Goal: Task Accomplishment & Management: Use online tool/utility

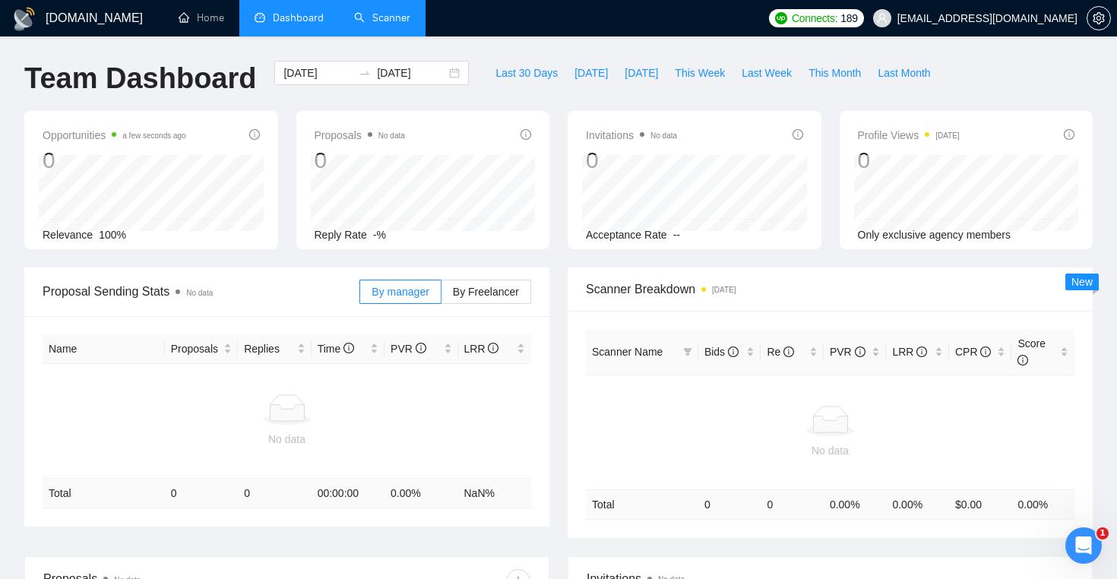
click at [407, 24] on link "Scanner" at bounding box center [382, 17] width 56 height 13
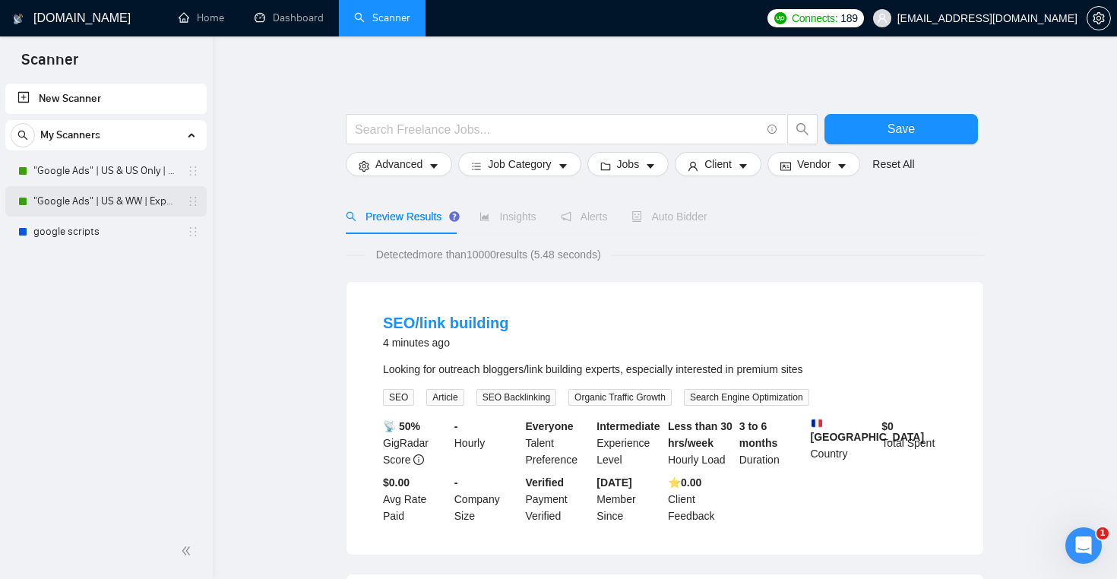
click at [128, 211] on link ""Google Ads" | US & WW | Expert" at bounding box center [105, 201] width 144 height 30
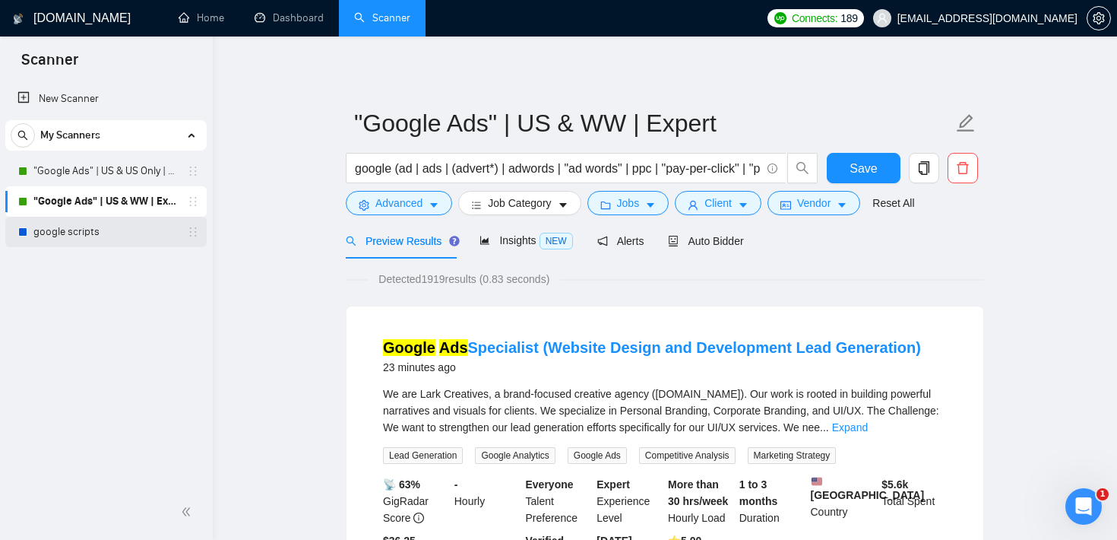
click at [116, 246] on link "google scripts" at bounding box center [105, 232] width 144 height 30
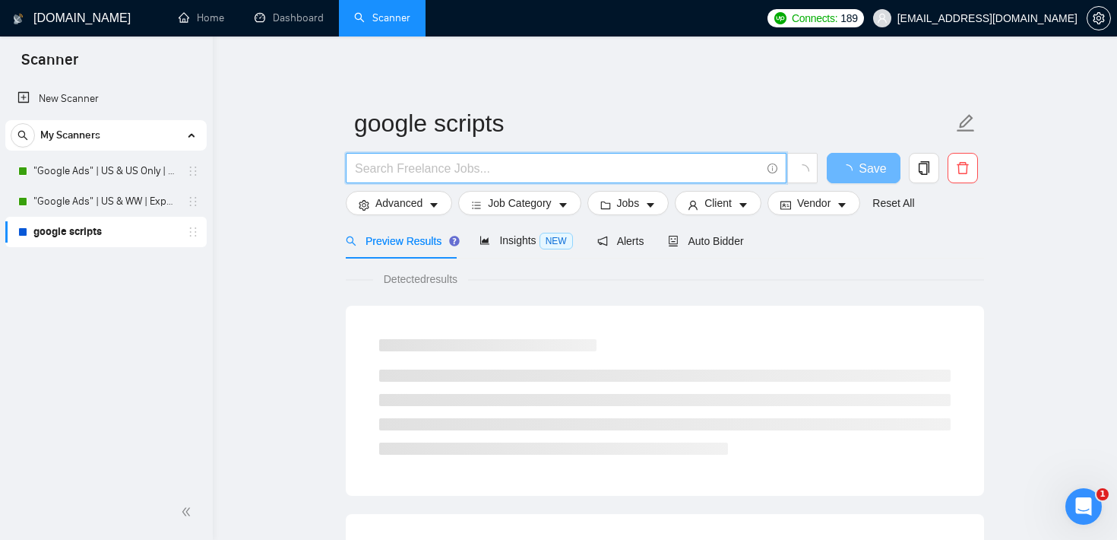
click at [486, 176] on input "text" at bounding box center [558, 168] width 406 height 19
type input "l"
type input "youtube video"
click at [648, 200] on button "Jobs" at bounding box center [629, 203] width 82 height 24
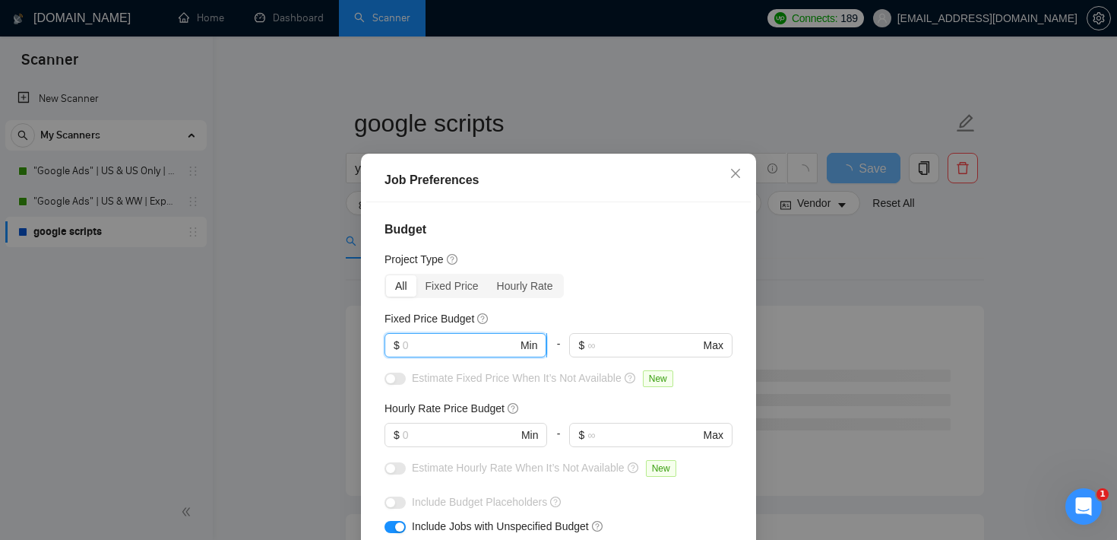
click at [474, 343] on input "text" at bounding box center [460, 345] width 115 height 17
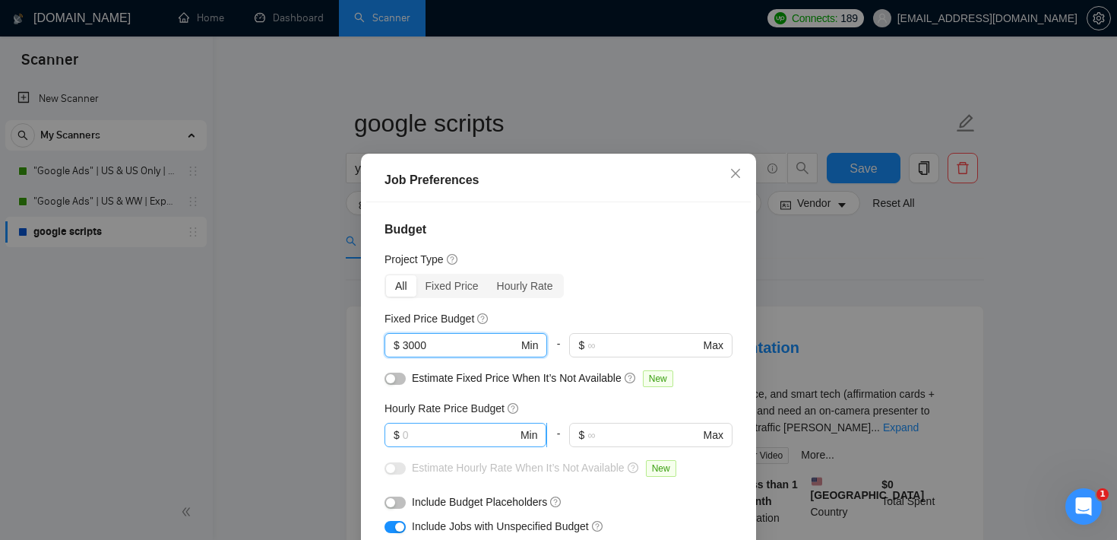
type input "3000"
click at [417, 434] on input "text" at bounding box center [460, 434] width 115 height 17
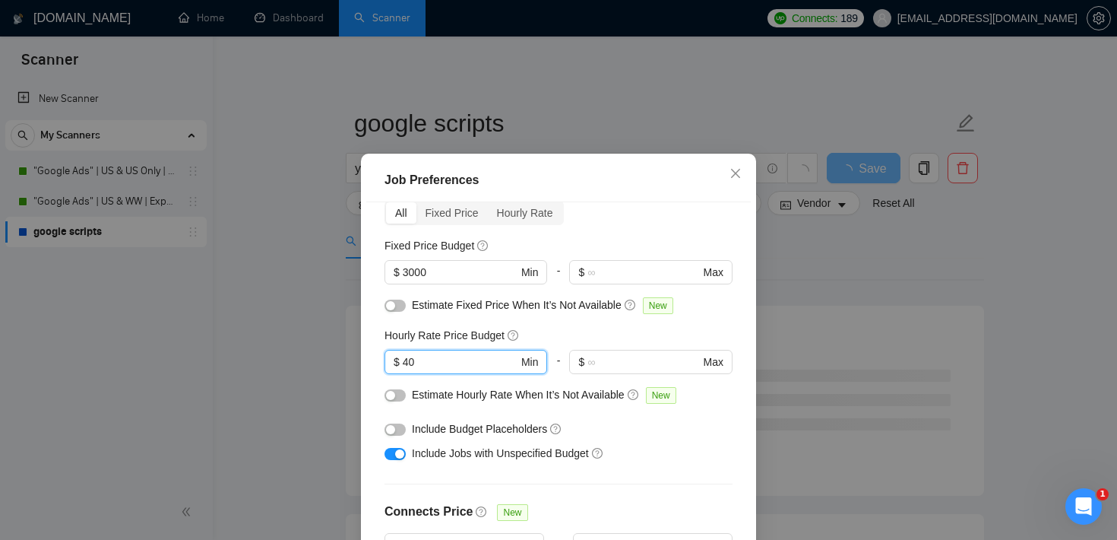
scroll to position [82, 0]
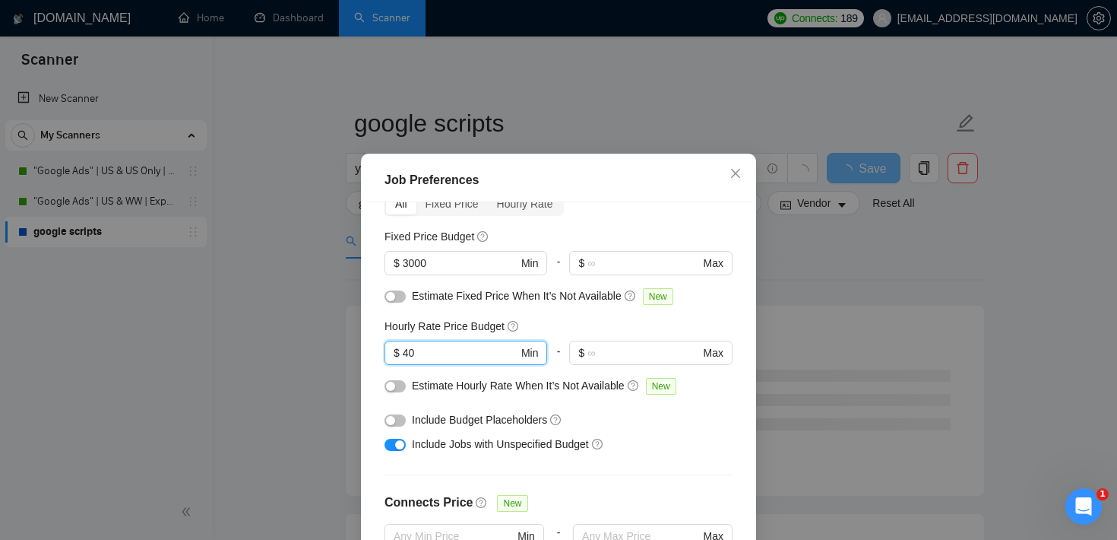
type input "40"
click at [401, 449] on div "button" at bounding box center [399, 444] width 9 height 9
click at [393, 292] on div "button" at bounding box center [390, 296] width 9 height 9
click at [391, 387] on div "button" at bounding box center [390, 386] width 9 height 9
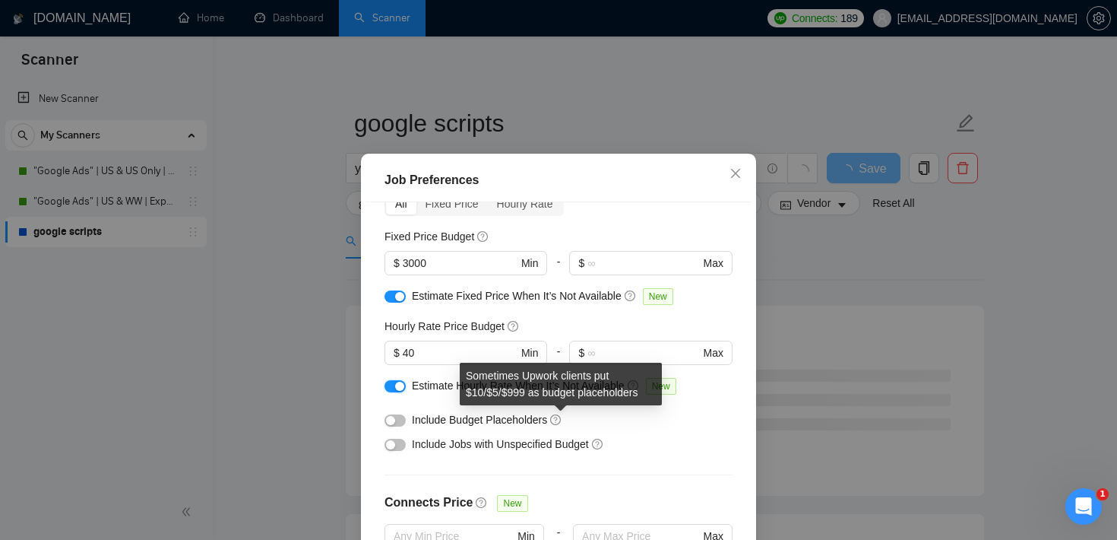
scroll to position [479, 0]
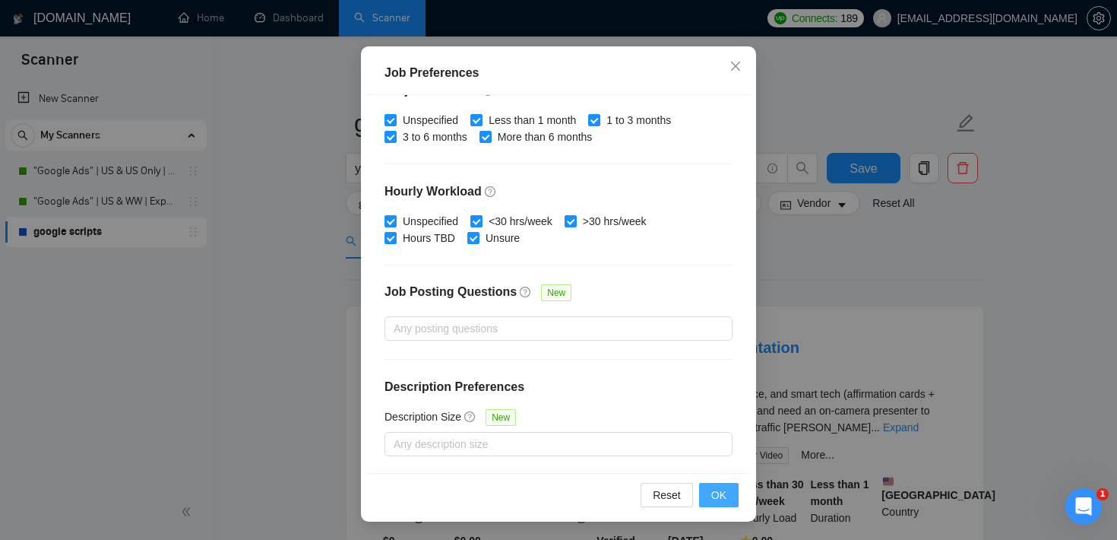
click at [725, 498] on span "OK" at bounding box center [718, 494] width 15 height 17
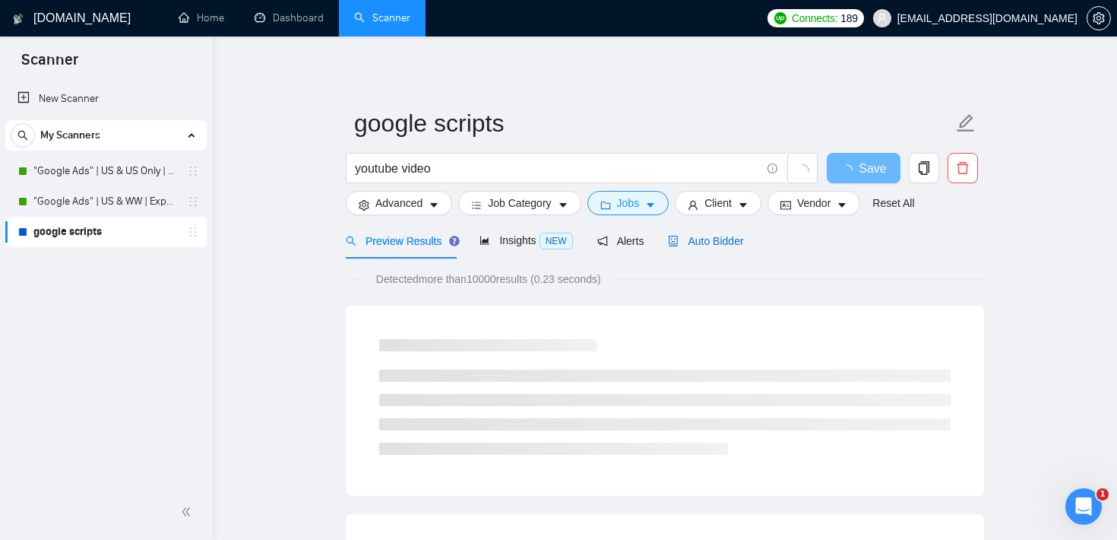
click at [707, 235] on span "Auto Bidder" at bounding box center [705, 241] width 75 height 12
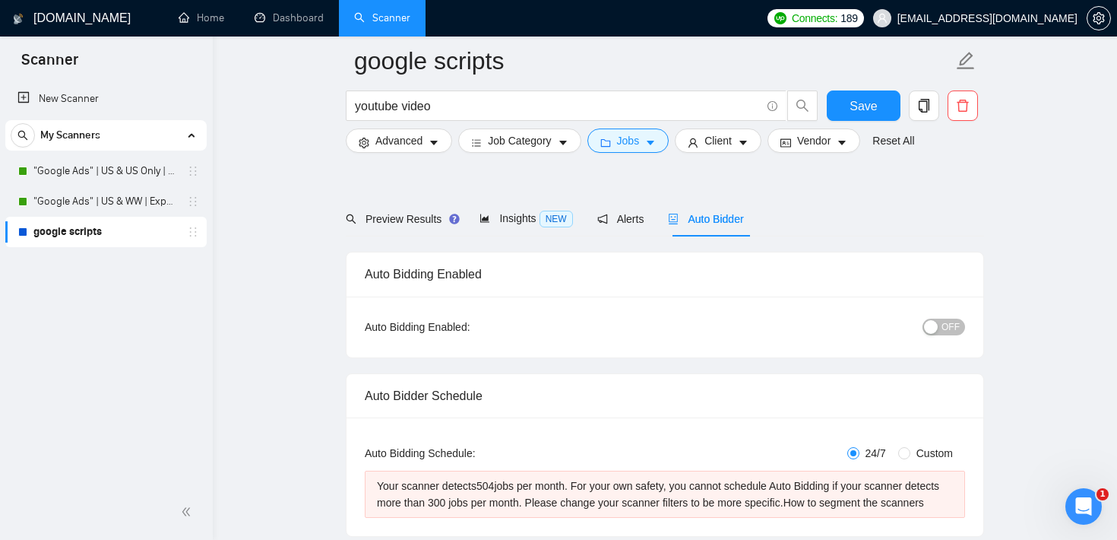
scroll to position [154, 0]
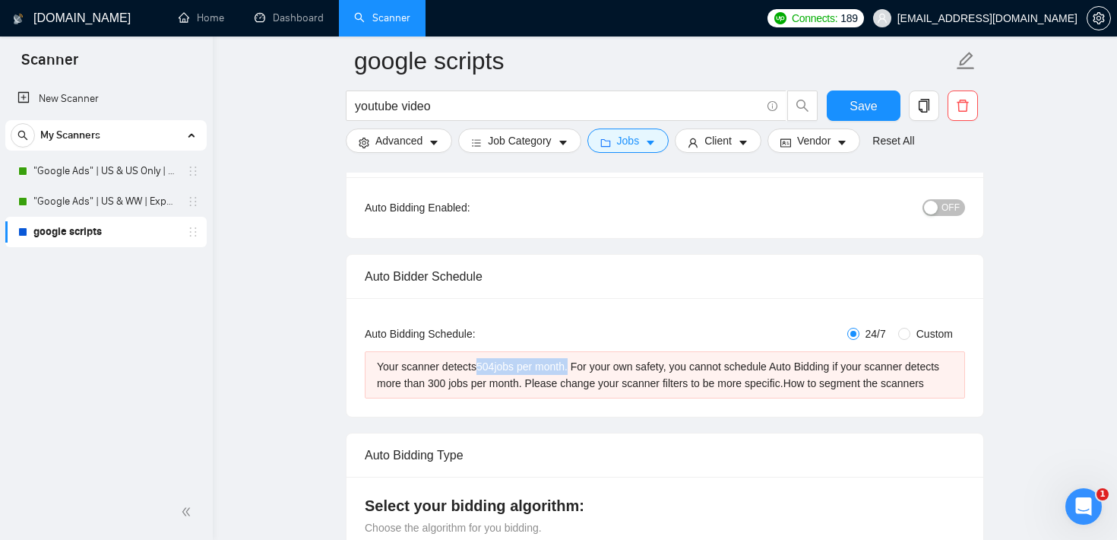
drag, startPoint x: 483, startPoint y: 368, endPoint x: 577, endPoint y: 373, distance: 93.6
click at [577, 373] on div "Your scanner detects 504 jobs per month. For your own safety, you cannot schedu…" at bounding box center [665, 374] width 576 height 33
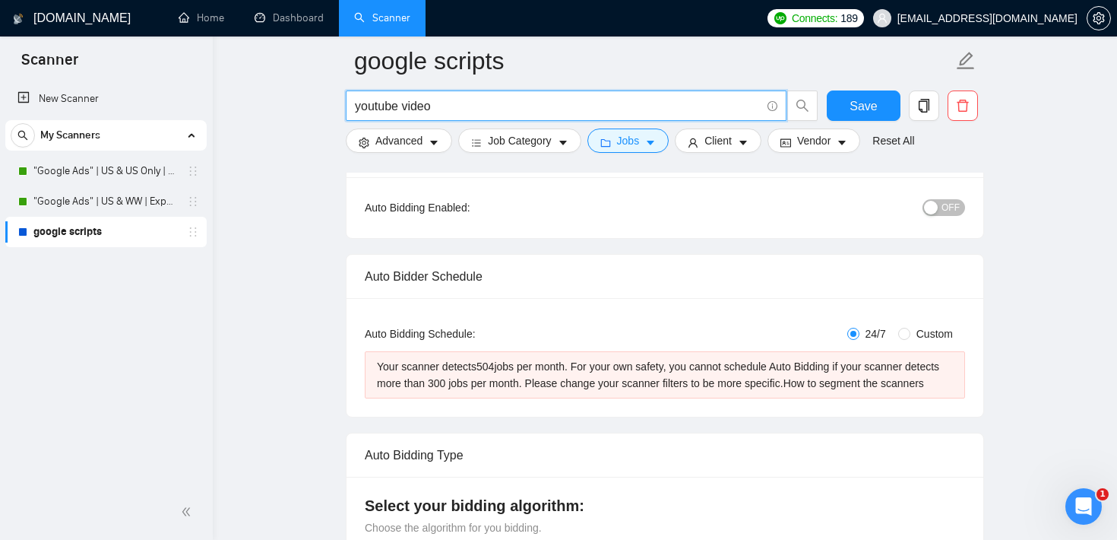
click at [398, 110] on input "youtube video" at bounding box center [558, 106] width 406 height 19
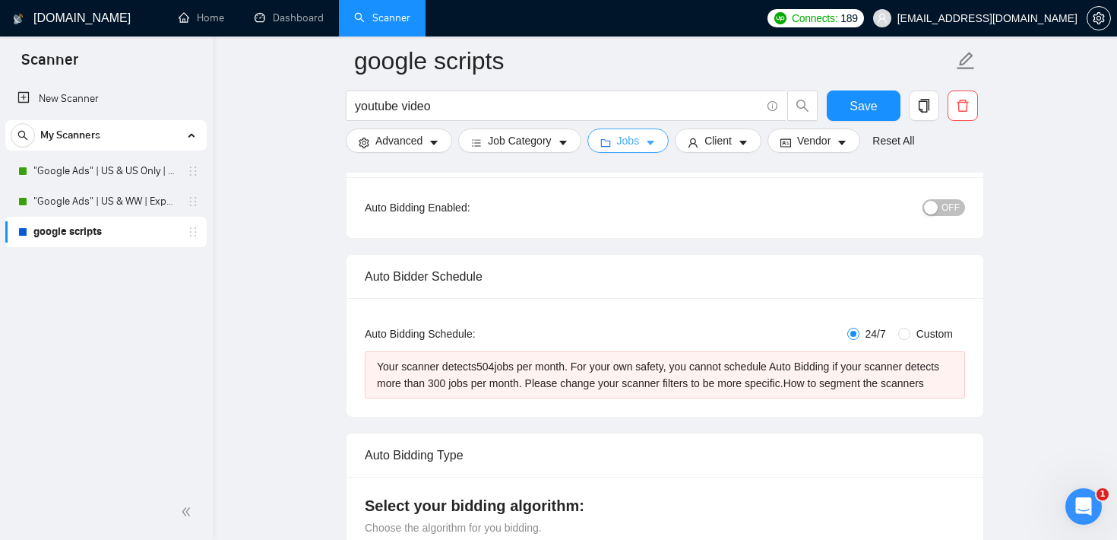
click at [618, 147] on button "Jobs" at bounding box center [629, 140] width 82 height 24
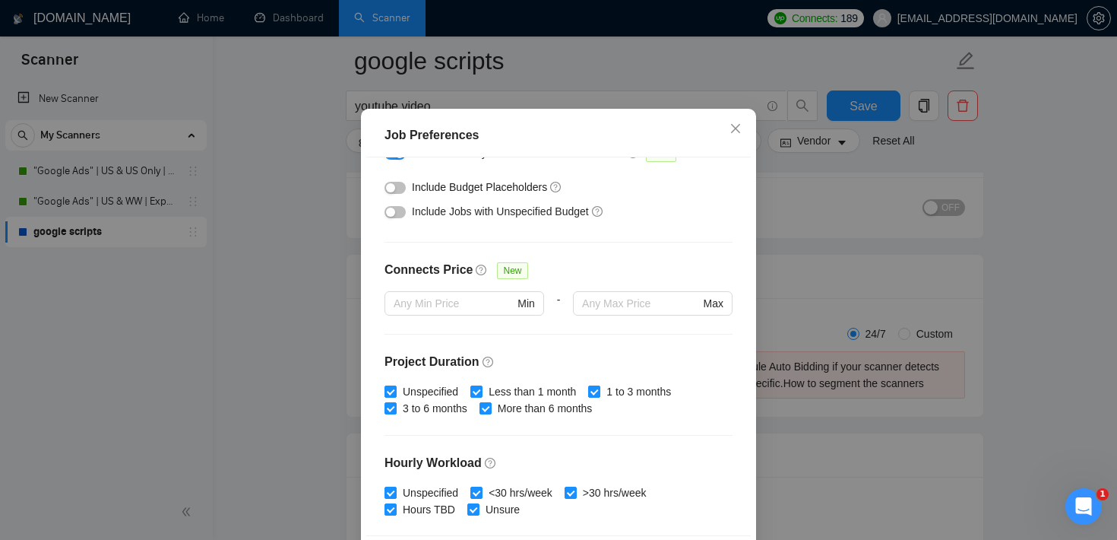
scroll to position [0, 0]
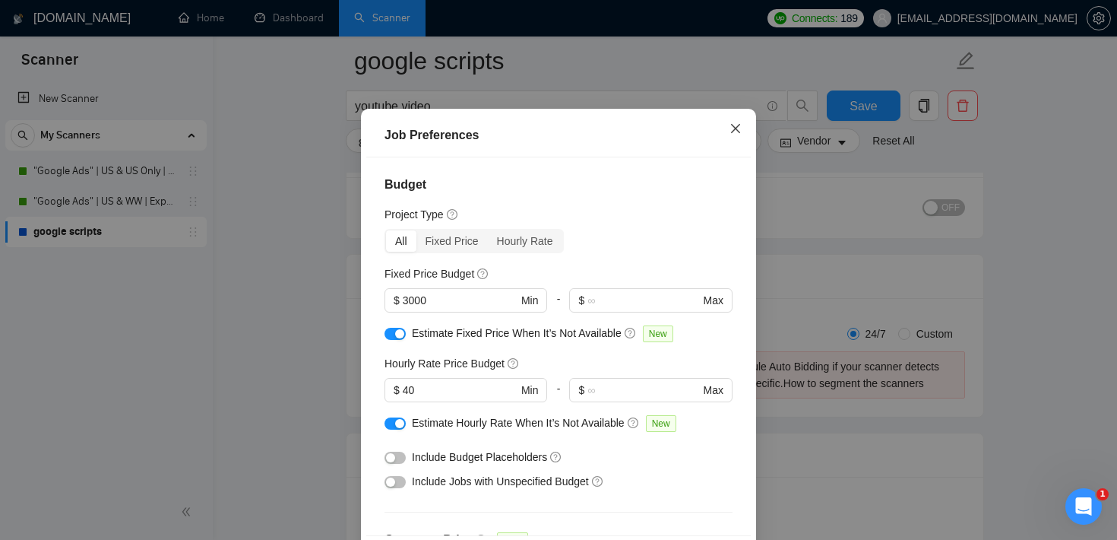
click at [727, 150] on span "Close" at bounding box center [735, 129] width 41 height 41
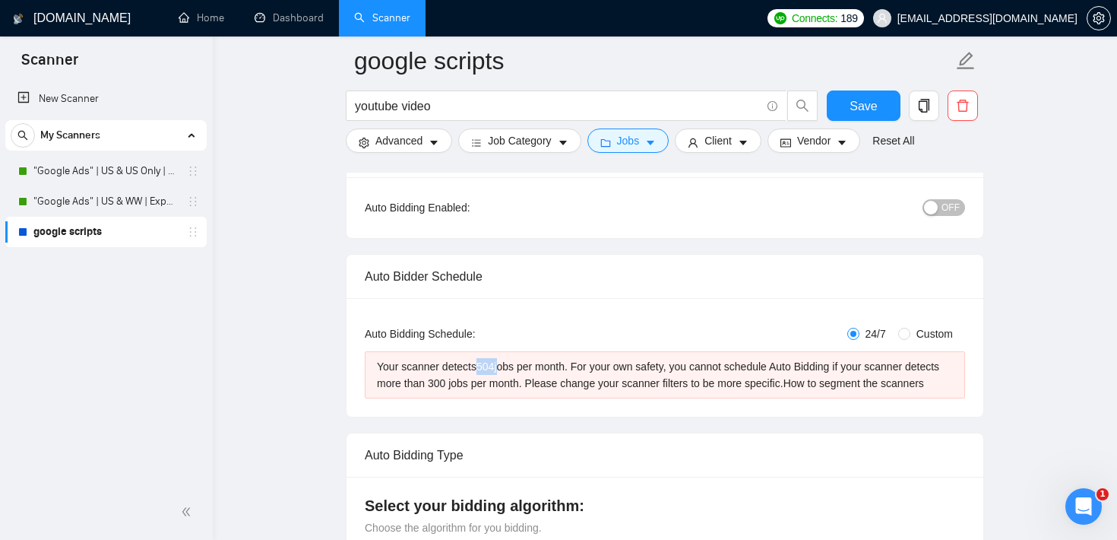
drag, startPoint x: 483, startPoint y: 369, endPoint x: 507, endPoint y: 366, distance: 23.8
click at [507, 366] on div "Your scanner detects 504 jobs per month. For your own safety, you cannot schedu…" at bounding box center [665, 374] width 576 height 33
click at [810, 141] on span "Vendor" at bounding box center [813, 140] width 33 height 17
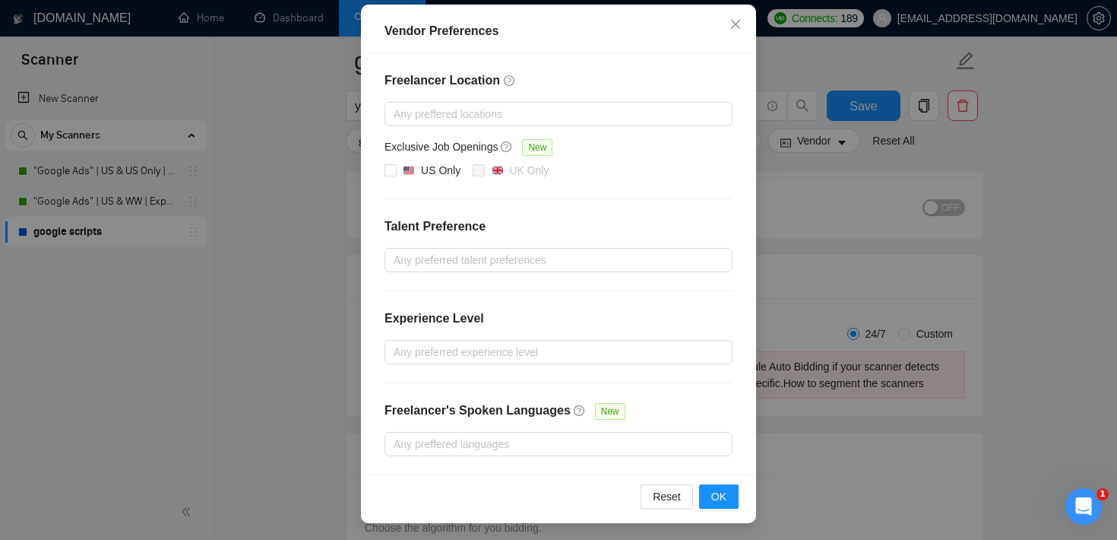
click at [784, 230] on div "Vendor Preferences Freelancer Location Any preffered locations Exclusive Job Op…" at bounding box center [558, 270] width 1117 height 540
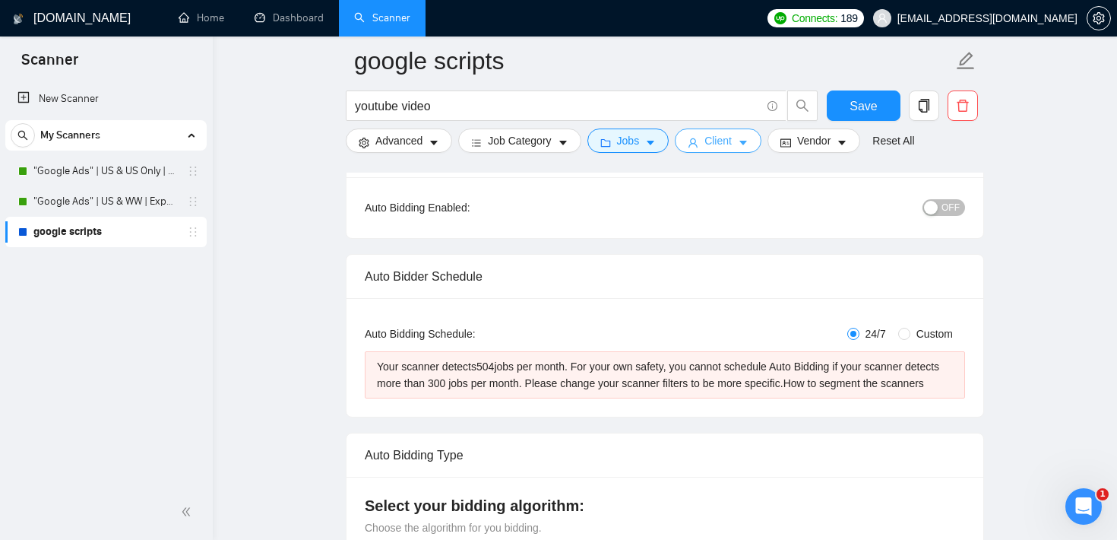
click at [732, 135] on span "Client" at bounding box center [718, 140] width 27 height 17
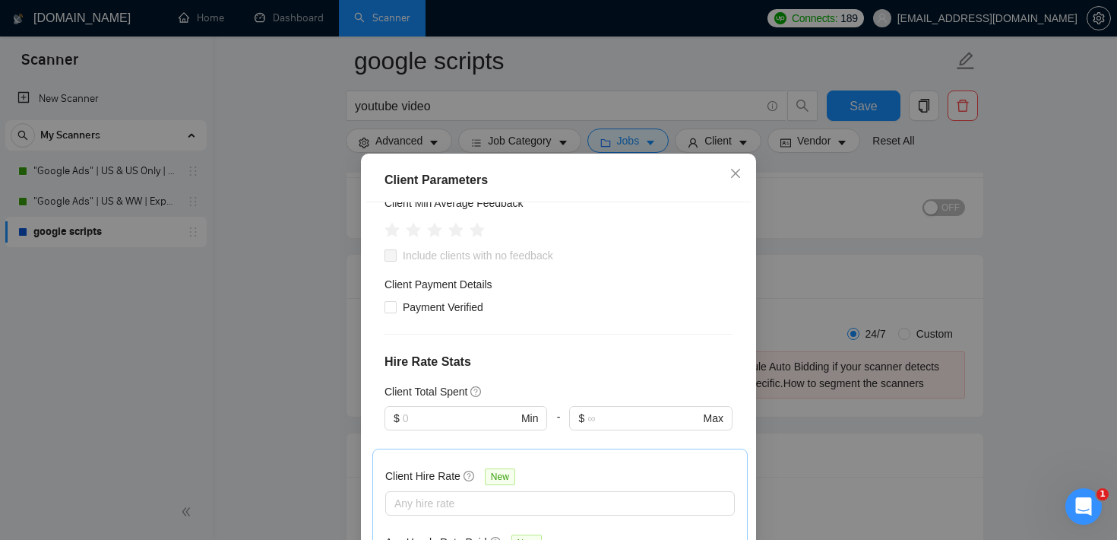
scroll to position [231, 0]
click at [444, 410] on input "text" at bounding box center [460, 417] width 115 height 17
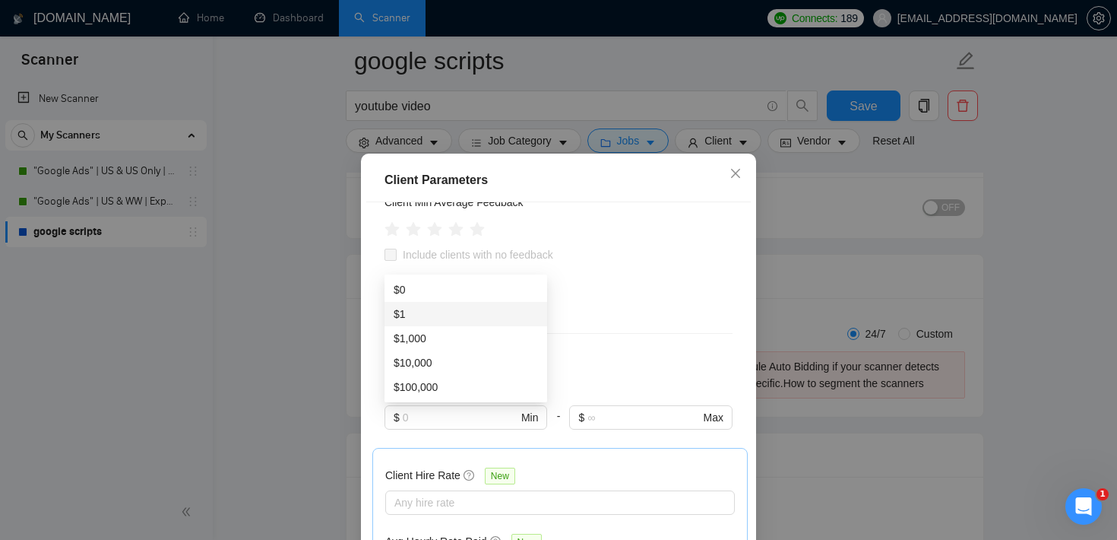
click at [650, 317] on div "Client Location Include Client Countries Select Exclude Client Countries Select…" at bounding box center [558, 391] width 385 height 378
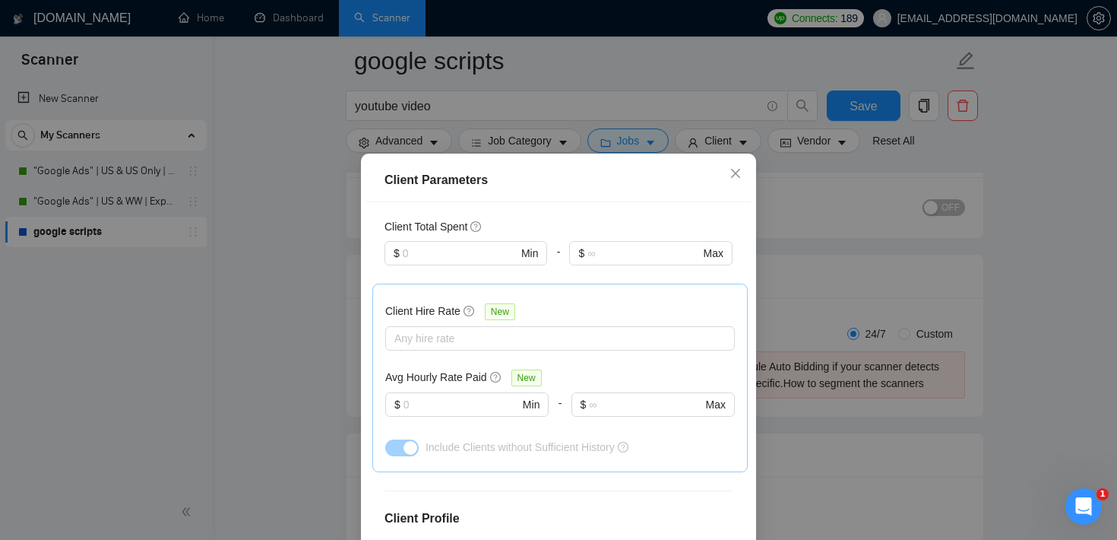
scroll to position [417, 0]
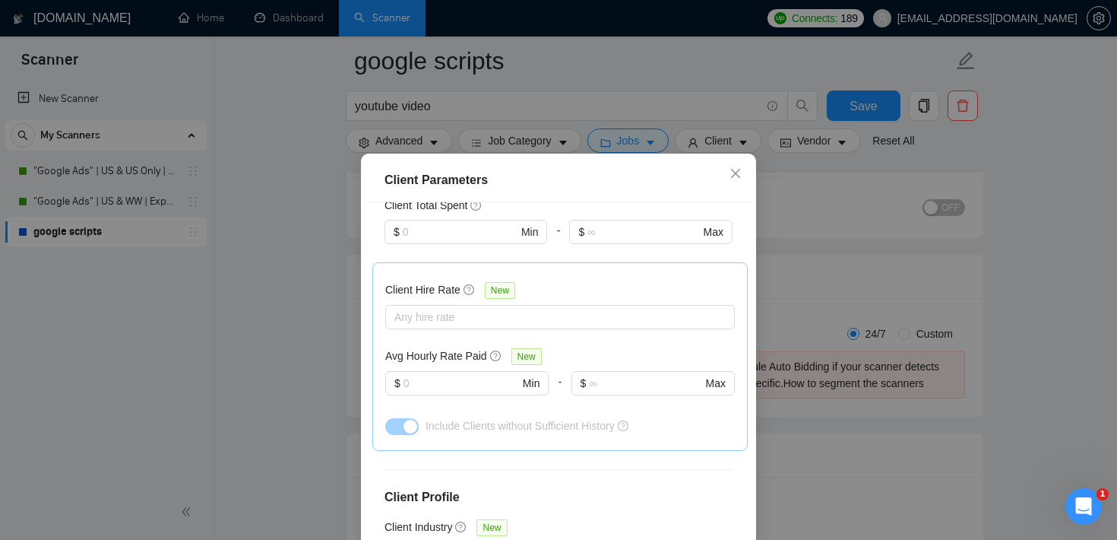
click at [436, 369] on div "Avg Hourly Rate Paid New $ Min - $ Max" at bounding box center [560, 380] width 350 height 66
click at [434, 382] on input "text" at bounding box center [462, 383] width 116 height 17
click at [817, 204] on div "Client Parameters Client Location Include Client Countries Select Exclude Clien…" at bounding box center [558, 270] width 1117 height 540
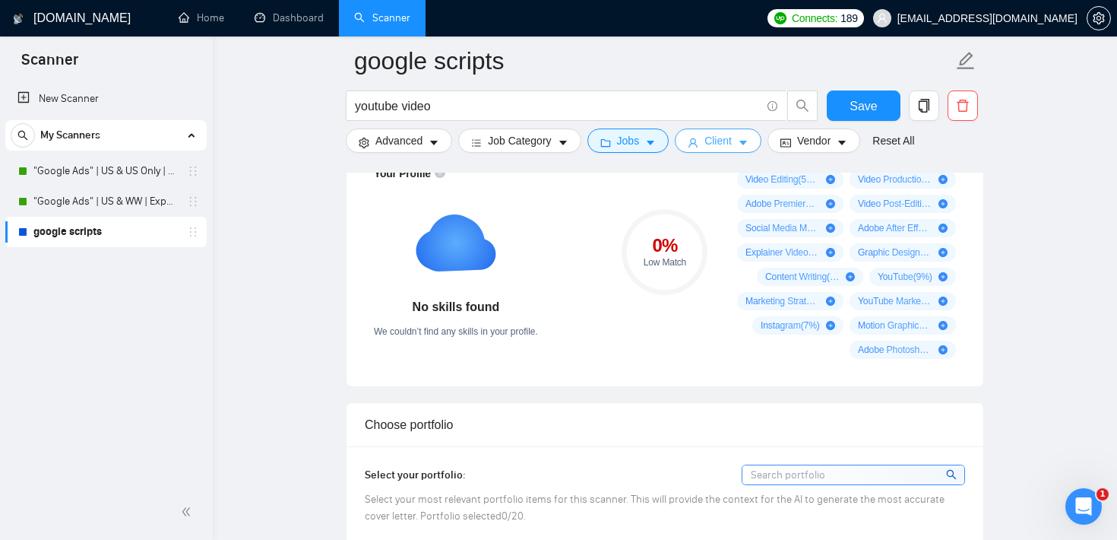
scroll to position [1136, 0]
drag, startPoint x: 646, startPoint y: 255, endPoint x: 691, endPoint y: 277, distance: 50.0
click at [690, 268] on div "0 % Low Match" at bounding box center [665, 252] width 86 height 30
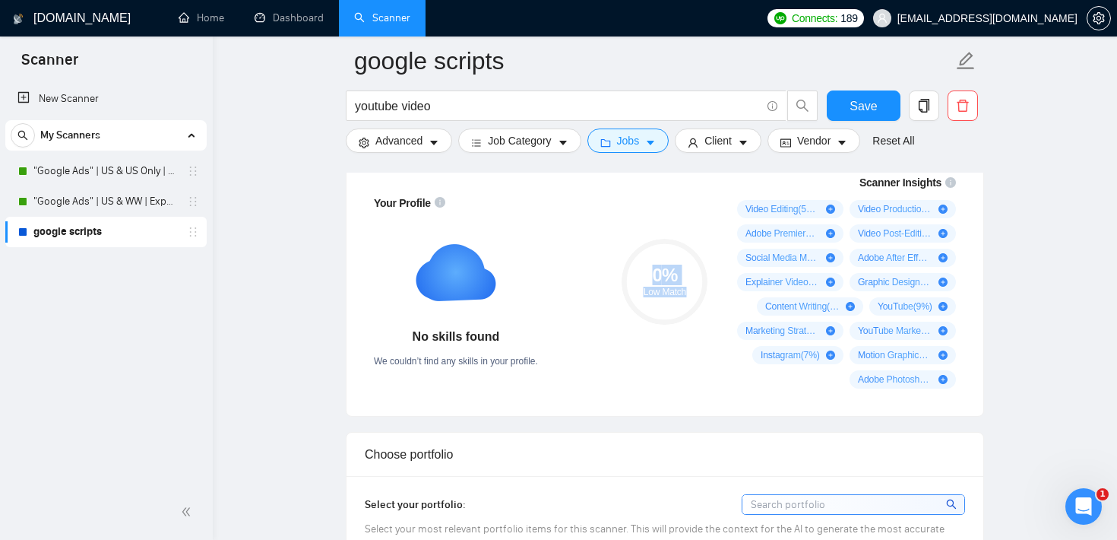
scroll to position [1101, 0]
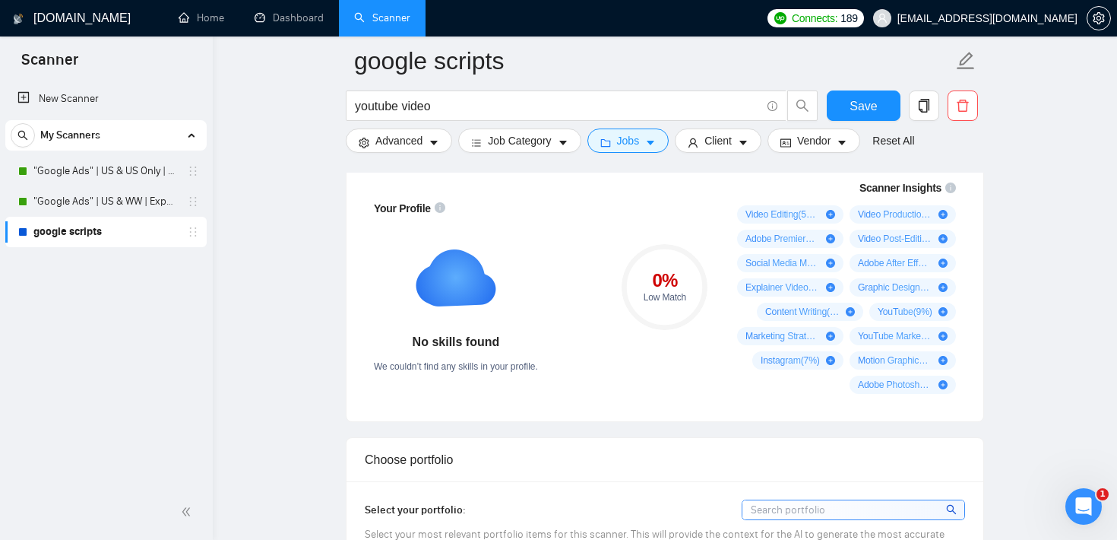
click at [665, 201] on div "0 % Low Match" at bounding box center [665, 286] width 102 height 233
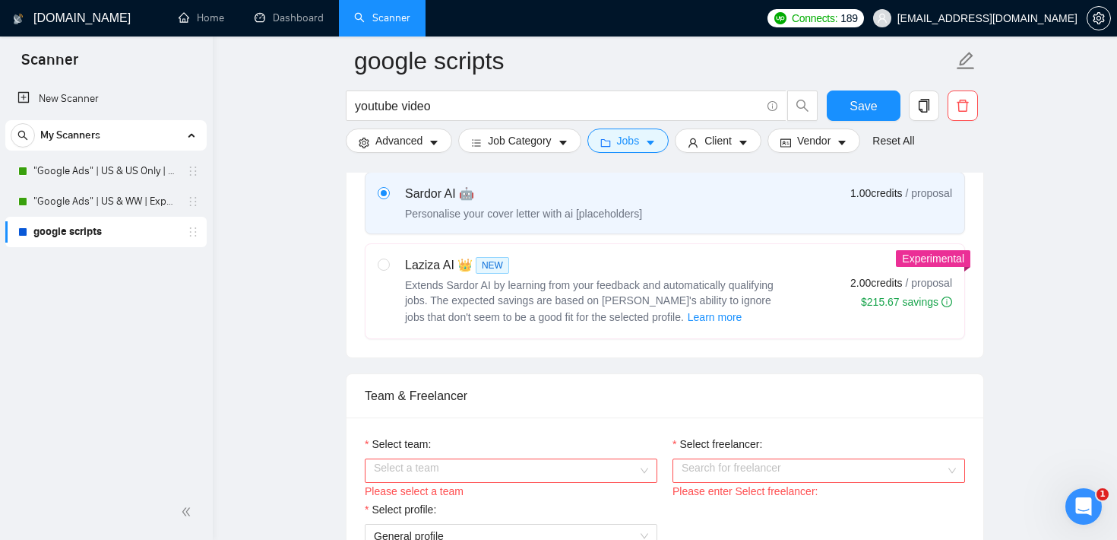
scroll to position [0, 0]
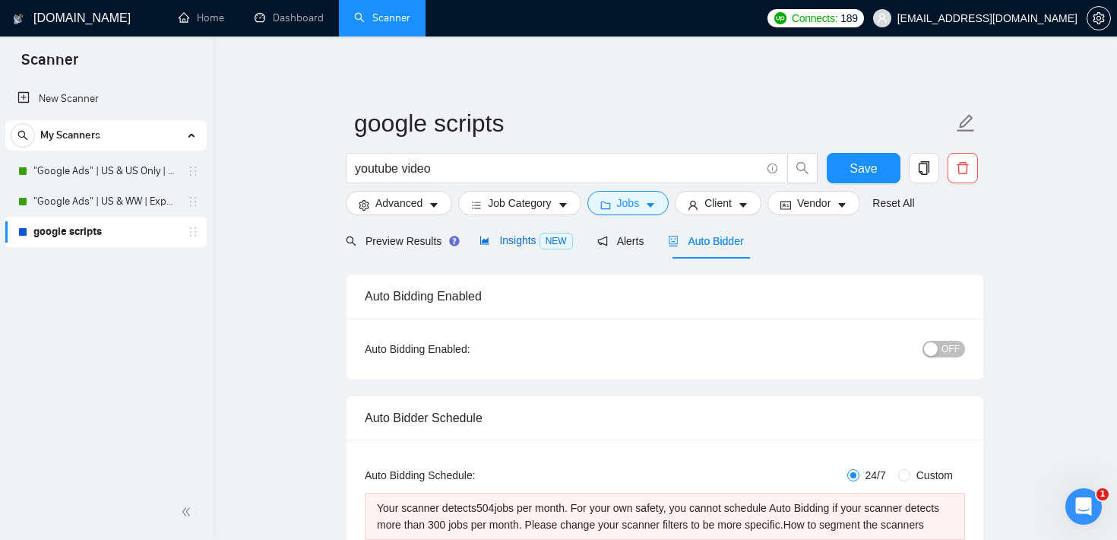
click at [524, 238] on span "Insights NEW" at bounding box center [526, 240] width 93 height 12
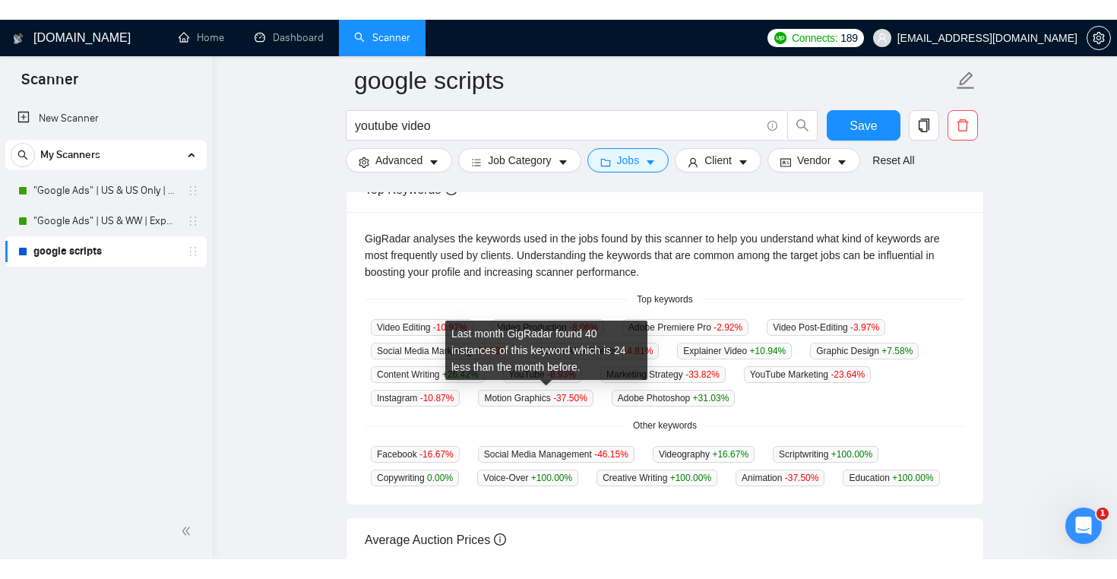
scroll to position [351, 0]
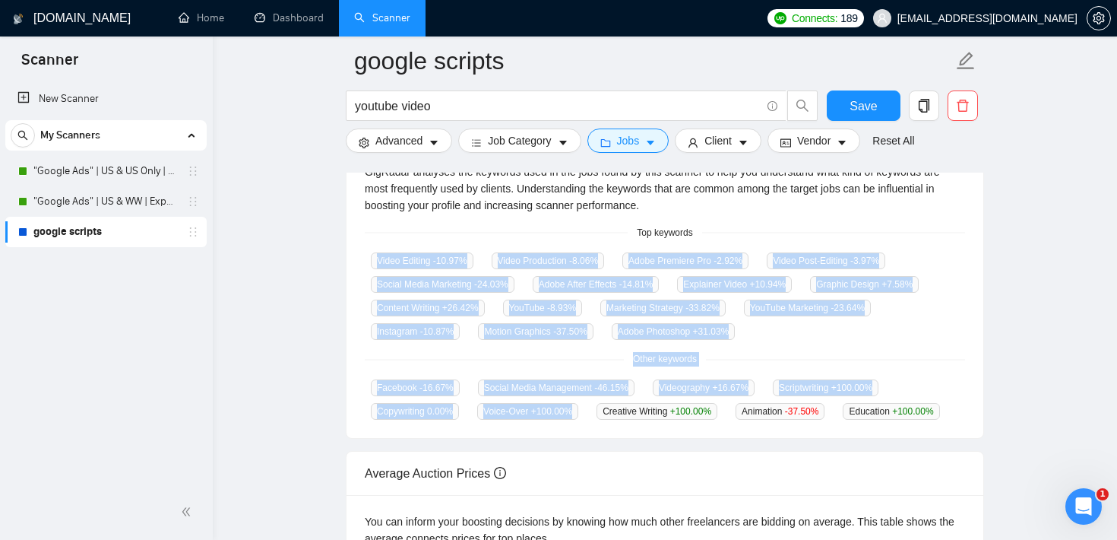
drag, startPoint x: 500, startPoint y: 423, endPoint x: 356, endPoint y: 268, distance: 211.4
click at [356, 268] on div "GigRadar analyses the keywords used in the jobs found by this scanner to help y…" at bounding box center [665, 291] width 637 height 293
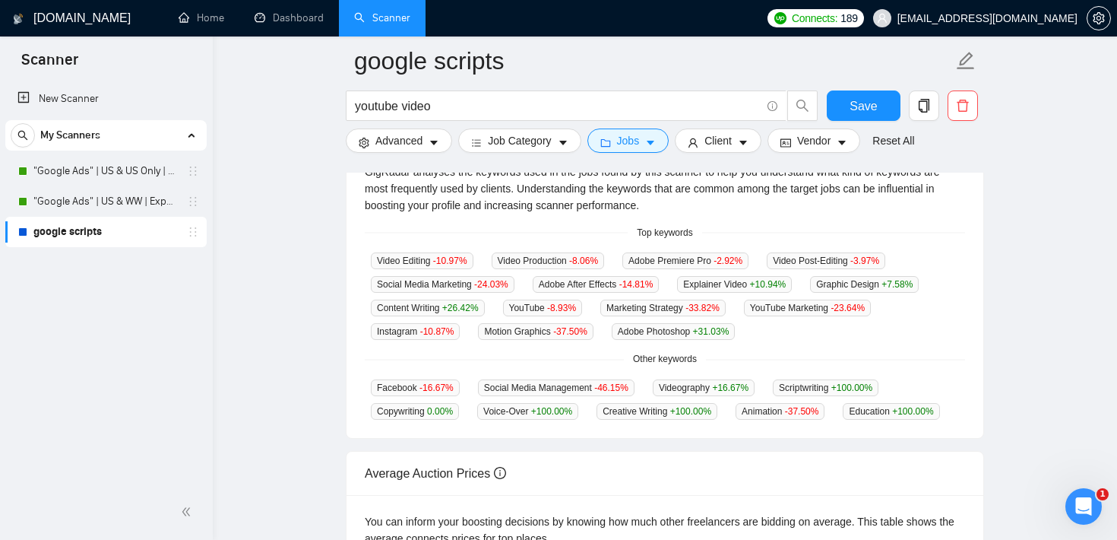
click at [274, 307] on main "google scripts youtube video Save Advanced Job Category Jobs Client Vendor Rese…" at bounding box center [665, 222] width 856 height 1025
click at [289, 106] on main "google scripts youtube video Save Advanced Job Category Jobs Client Vendor Rese…" at bounding box center [665, 222] width 856 height 1025
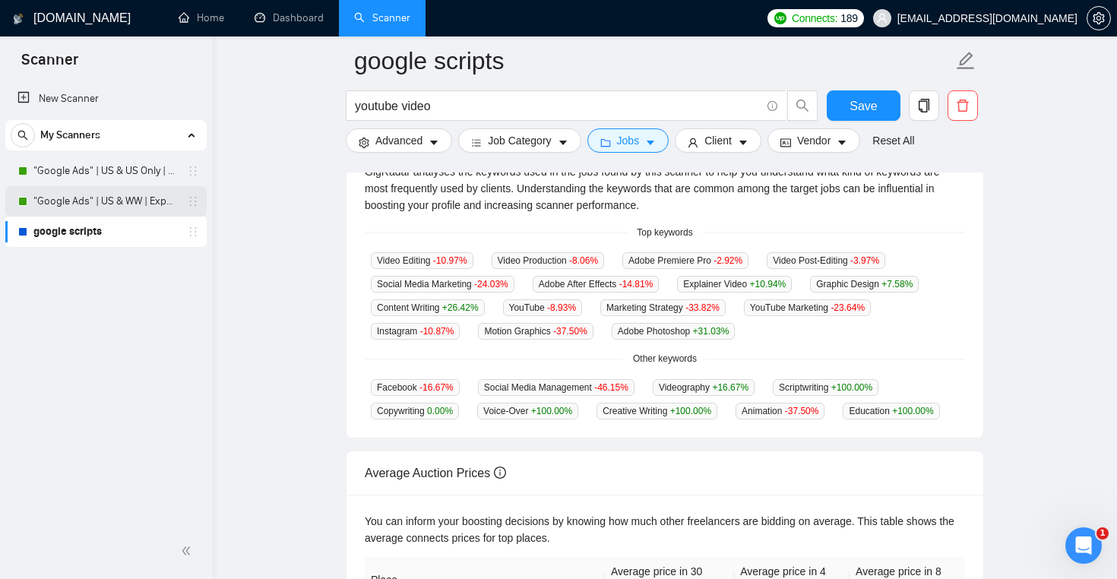
click at [127, 192] on link ""Google Ads" | US & WW | Expert" at bounding box center [105, 201] width 144 height 30
